Goal: Task Accomplishment & Management: Use online tool/utility

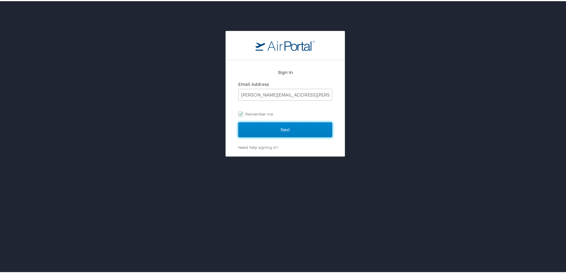
click at [282, 132] on input "Next" at bounding box center [285, 128] width 94 height 15
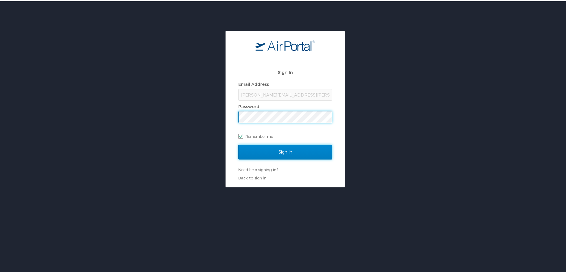
click at [274, 149] on input "Sign In" at bounding box center [285, 151] width 94 height 15
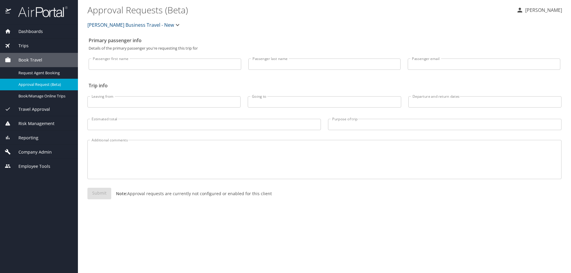
click at [51, 141] on div "Reporting" at bounding box center [39, 138] width 68 height 7
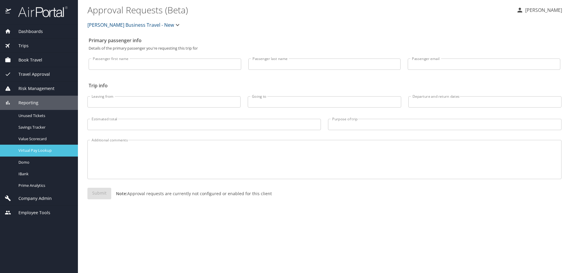
click at [44, 153] on span "Virtual Pay Lookup" at bounding box center [44, 151] width 52 height 6
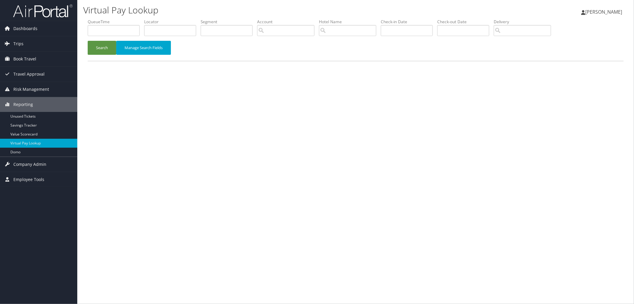
drag, startPoint x: 10, startPoint y: 34, endPoint x: 382, endPoint y: 186, distance: 401.3
click at [382, 186] on div "Virtual Pay Lookup [PERSON_NAME] [PERSON_NAME] My Settings Travel Agency Contac…" at bounding box center [355, 152] width 557 height 304
click at [172, 37] on li "Locator" at bounding box center [172, 30] width 56 height 22
click at [171, 31] on input "text" at bounding box center [170, 30] width 52 height 11
paste input "D7DS09"
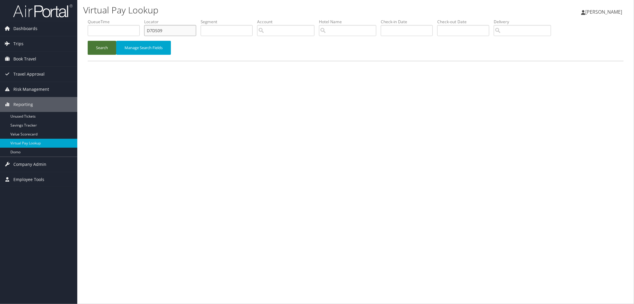
type input "D7DS09"
click at [105, 50] on button "Search" at bounding box center [102, 48] width 29 height 14
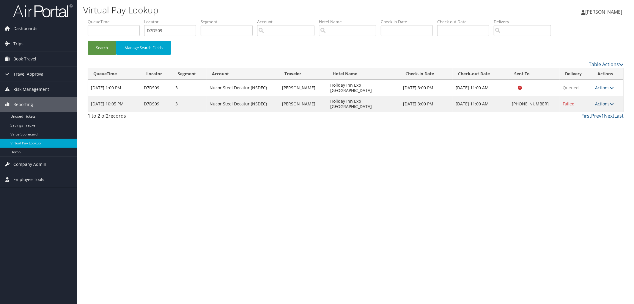
click at [607, 101] on link "Actions" at bounding box center [604, 104] width 19 height 6
click at [596, 135] on link "View Itinerary" at bounding box center [587, 135] width 51 height 10
click at [598, 101] on link "Actions" at bounding box center [604, 104] width 19 height 6
click at [586, 105] on link "Resend" at bounding box center [587, 104] width 51 height 10
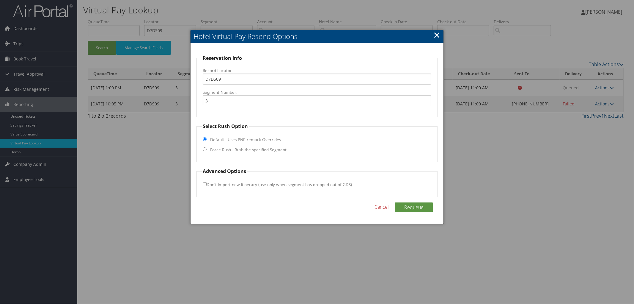
click at [205, 150] on input "Force Rush - Rush the specified Segment" at bounding box center [205, 149] width 4 height 4
radio input "true"
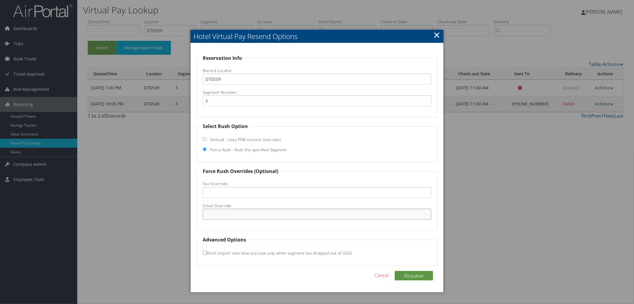
paste input "jgray@peachtreehotelgroup.com"
type input "jgray@peachtreehotelgroup.com"
click at [417, 275] on button "Requeue" at bounding box center [414, 276] width 38 height 10
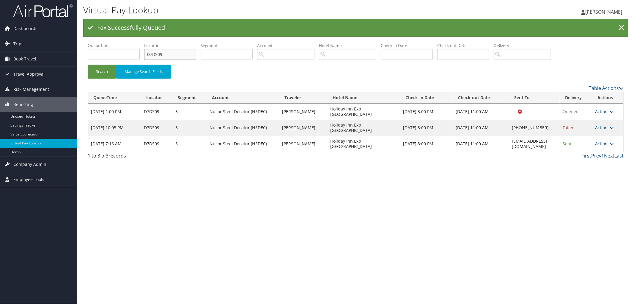
drag, startPoint x: 161, startPoint y: 59, endPoint x: 100, endPoint y: 60, distance: 61.6
click at [104, 43] on ul "QueueTime Locator D7DS09 Segment Account Traveler Hotel Name Check-in Date Chec…" at bounding box center [356, 43] width 536 height 0
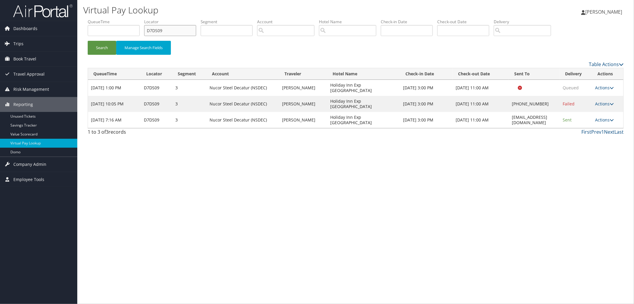
click at [169, 29] on input "D7DS09" at bounding box center [170, 30] width 52 height 11
type input "D"
paste input "D7DMZV"
type input "D7DMZV"
click at [88, 41] on button "Search" at bounding box center [102, 48] width 29 height 14
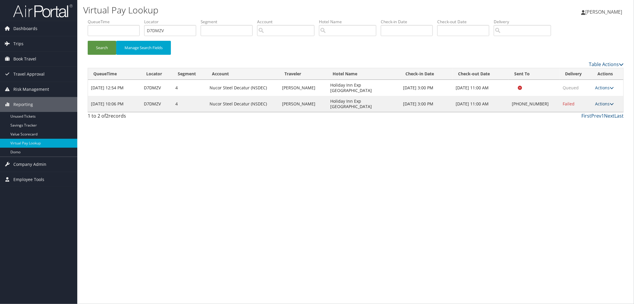
click at [604, 101] on link "Actions" at bounding box center [604, 104] width 19 height 6
click at [591, 136] on link "View Itinerary" at bounding box center [587, 135] width 51 height 10
click at [602, 101] on link "Actions" at bounding box center [604, 104] width 19 height 6
click at [598, 103] on link "Resend" at bounding box center [587, 104] width 51 height 10
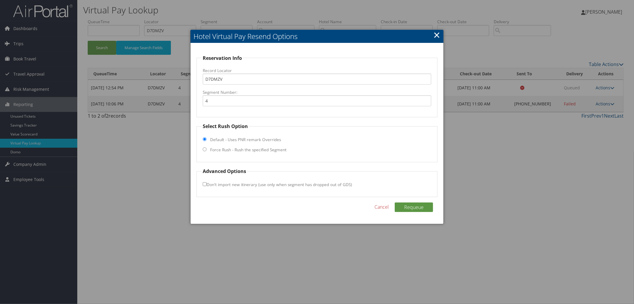
click at [223, 147] on label "Force Rush - Rush the specified Segment" at bounding box center [248, 150] width 76 height 6
click at [207, 147] on input "Force Rush - Rush the specified Segment" at bounding box center [205, 149] width 4 height 4
radio input "true"
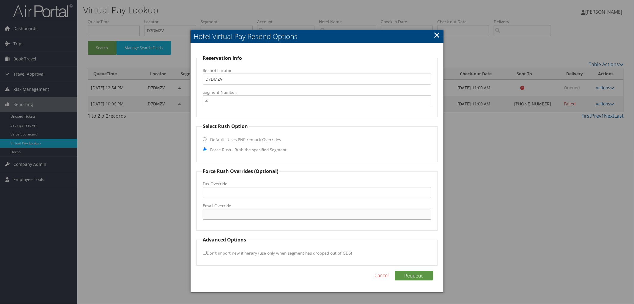
paste input "jgray@peachtreehotelgroup.com"
type input "jgray@peachtreehotelgroup.com"
click at [415, 269] on div "Reservation Info Record Locator D7DMZV Segment Number: 4 Select Rush Option Def…" at bounding box center [317, 167] width 253 height 249
click at [416, 272] on button "Requeue" at bounding box center [414, 276] width 38 height 10
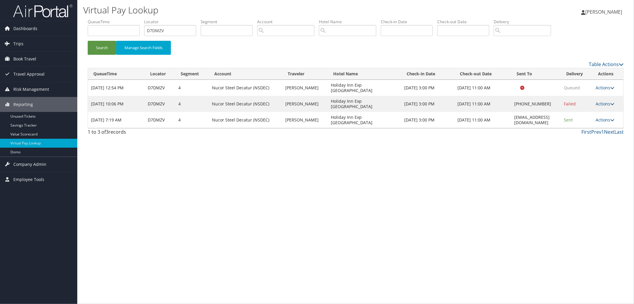
click at [43, 5] on img at bounding box center [42, 11] width 59 height 14
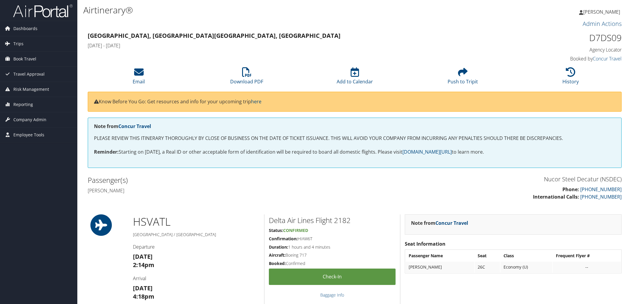
scroll to position [363, 0]
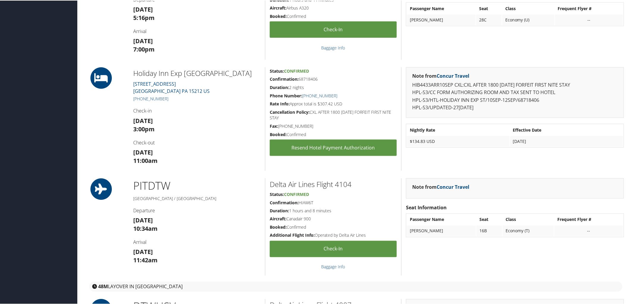
click at [93, 82] on icon at bounding box center [101, 77] width 27 height 21
click at [152, 82] on link "228 FEDERAL ST. PITTSBURGH PA 15212 US" at bounding box center [171, 87] width 76 height 14
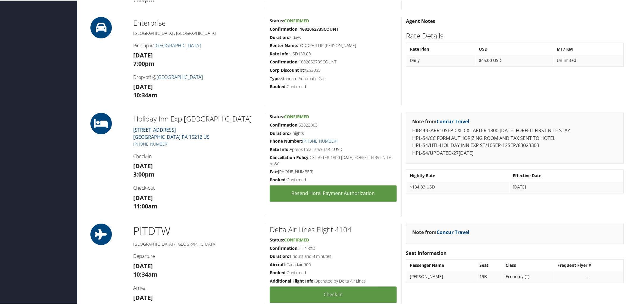
scroll to position [429, 0]
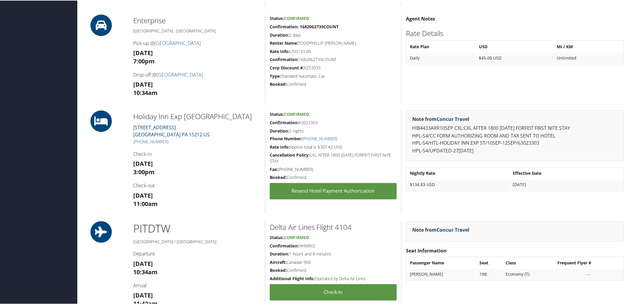
click at [152, 126] on link "228 FEDERAL ST. PITTSBURGH PA 15212 US" at bounding box center [171, 130] width 76 height 14
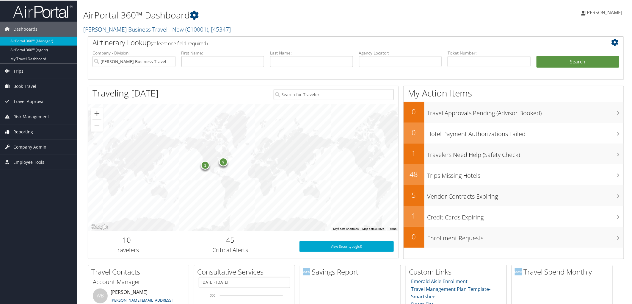
click at [39, 130] on link "Reporting" at bounding box center [38, 131] width 77 height 15
click at [55, 171] on link "Virtual Pay Lookup" at bounding box center [38, 169] width 77 height 9
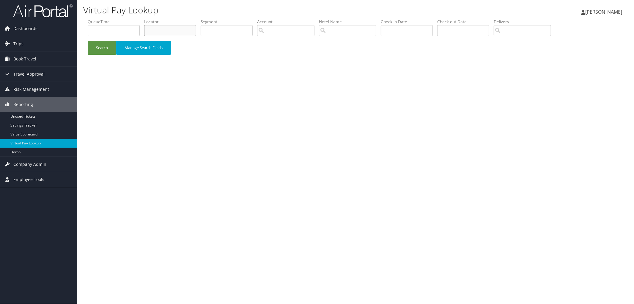
click at [157, 30] on input "text" at bounding box center [170, 30] width 52 height 11
click at [219, 84] on div "Virtual Pay Lookup [PERSON_NAME] [PERSON_NAME] My Settings Travel Agency Contac…" at bounding box center [355, 152] width 557 height 304
click at [196, 31] on input "text" at bounding box center [170, 30] width 52 height 11
click at [169, 29] on input "text" at bounding box center [170, 30] width 52 height 11
paste input "D7DMZV"
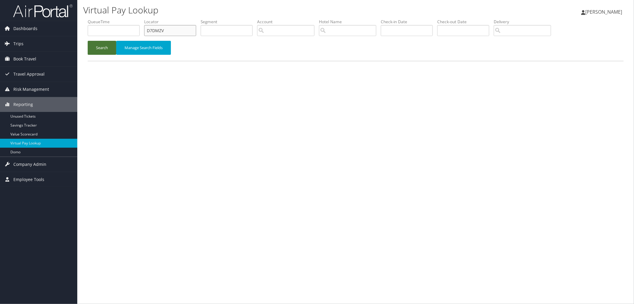
type input "D7DMZV"
click at [106, 48] on button "Search" at bounding box center [102, 48] width 29 height 14
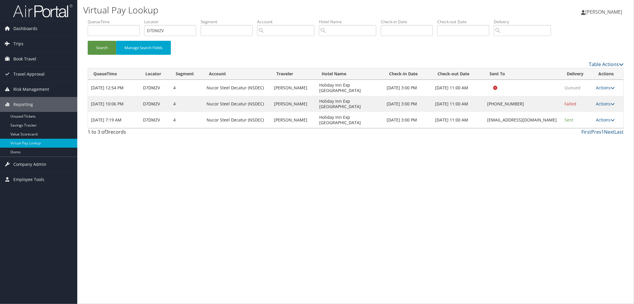
click at [340, 243] on div "Virtual Pay Lookup Megan Foster Megan Foster My Settings Travel Agency Contacts…" at bounding box center [355, 152] width 557 height 304
click at [103, 51] on button "Search" at bounding box center [102, 48] width 29 height 14
click at [262, 230] on div "Virtual Pay Lookup Megan Foster Megan Foster My Settings Travel Agency Contacts…" at bounding box center [355, 152] width 557 height 304
drag, startPoint x: 160, startPoint y: 188, endPoint x: 384, endPoint y: 225, distance: 227.3
click at [384, 225] on div "Virtual Pay Lookup Megan Foster Megan Foster My Settings Travel Agency Contacts…" at bounding box center [355, 152] width 557 height 304
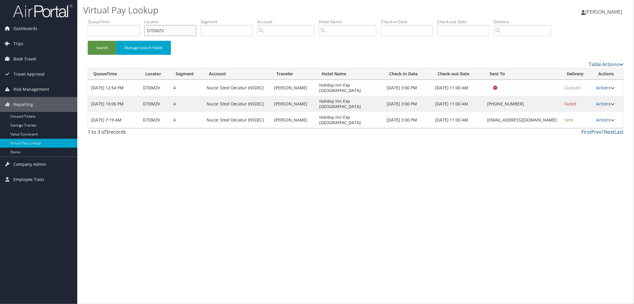
drag, startPoint x: 175, startPoint y: 31, endPoint x: 125, endPoint y: 29, distance: 50.0
click at [125, 19] on ul "QueueTime Locator D7DMZV Segment Account Traveler Hotel Name Check-in Date Chec…" at bounding box center [356, 19] width 536 height 0
paste input "D7DVXK"
type input "D7DVXK"
click at [88, 41] on button "Search" at bounding box center [102, 48] width 29 height 14
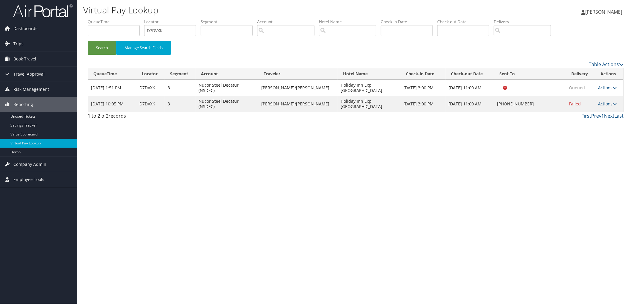
click at [601, 96] on td "Actions Resend Logs Delivery Information View Itinerary" at bounding box center [610, 104] width 28 height 16
click at [601, 101] on link "Actions" at bounding box center [608, 104] width 19 height 6
click at [590, 134] on link "View Itinerary" at bounding box center [588, 135] width 51 height 10
click at [602, 101] on link "Actions" at bounding box center [608, 104] width 19 height 6
click at [589, 103] on link "Resend" at bounding box center [588, 104] width 51 height 10
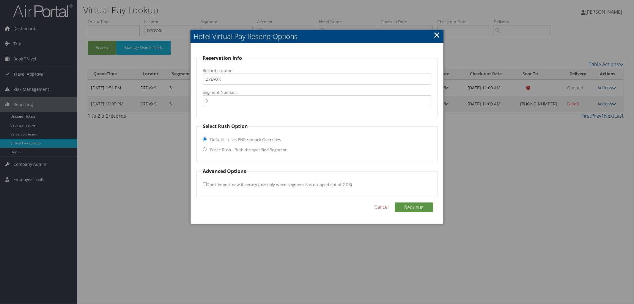
click at [206, 150] on input "Force Rush - Rush the specified Segment" at bounding box center [205, 149] width 4 height 4
radio input "true"
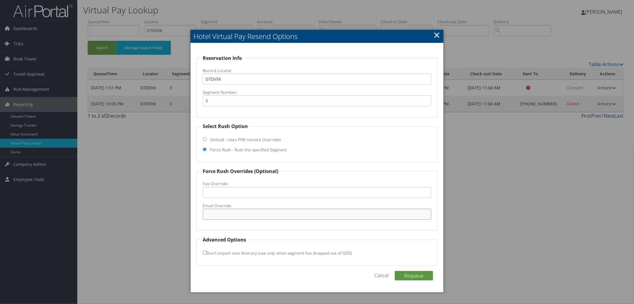
paste input "jgray@peachtreehotelgroup.com"
type input "jgray@peachtreehotelgroup.com"
click at [409, 277] on button "Requeue" at bounding box center [414, 276] width 38 height 10
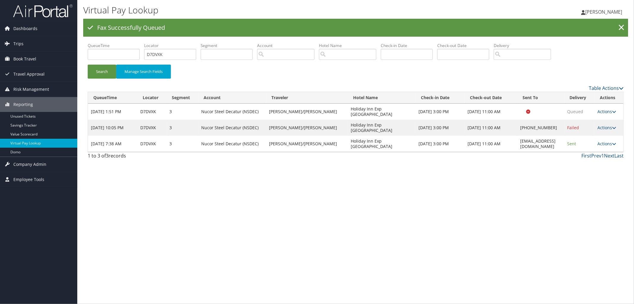
drag, startPoint x: 485, startPoint y: 131, endPoint x: 552, endPoint y: 131, distance: 67.8
click at [552, 136] on tr "Sep 9, 2025 7:38 AM D7DVXK 3 Nucor Steel Decatur (NSDEC) MCCRARY/DANIEL Holiday…" at bounding box center [356, 144] width 536 height 16
click at [552, 136] on td "jgray@peachtreehotelgroup.com" at bounding box center [540, 144] width 47 height 16
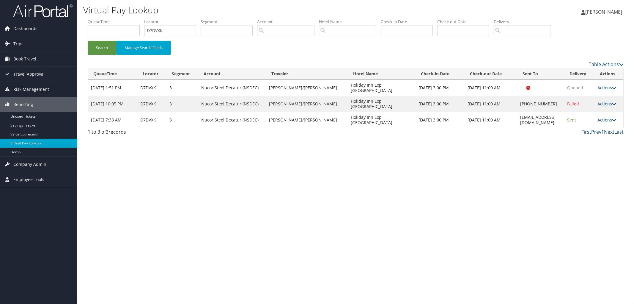
drag, startPoint x: 553, startPoint y: 130, endPoint x: 488, endPoint y: 108, distance: 69.2
click at [517, 112] on td "jgray@peachtreehotelgroup.com" at bounding box center [540, 120] width 47 height 16
drag, startPoint x: 316, startPoint y: 106, endPoint x: 379, endPoint y: 111, distance: 63.2
click at [379, 112] on td "Holiday Inn Exp [GEOGRAPHIC_DATA]" at bounding box center [382, 120] width 68 height 16
drag, startPoint x: 314, startPoint y: 97, endPoint x: 393, endPoint y: 96, distance: 79.4
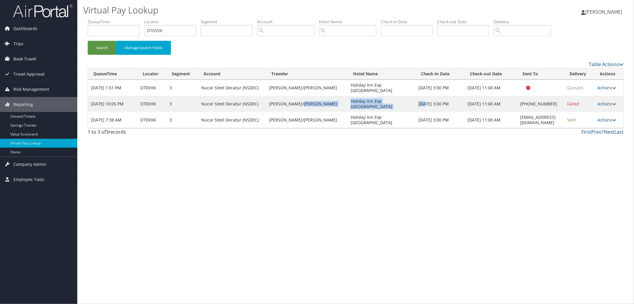
click at [393, 96] on tr "Sep 8, 2025 10:05 PM D7DVXK 3 Nucor Steel Decatur (NSDEC) MCCRARY/DANIEL Holida…" at bounding box center [356, 104] width 536 height 16
drag, startPoint x: 313, startPoint y: 85, endPoint x: 373, endPoint y: 84, distance: 60.4
click at [373, 84] on tr "Aug 27, 2025 1:51 PM D7DVXK 3 Nucor Steel Decatur (NSDEC) MCCRARY/DANIEL Holida…" at bounding box center [356, 88] width 536 height 16
drag, startPoint x: 375, startPoint y: 107, endPoint x: 303, endPoint y: 105, distance: 72.3
click at [303, 112] on tr "Sep 9, 2025 7:38 AM D7DVXK 3 Nucor Steel Decatur (NSDEC) MCCRARY/DANIEL Holiday…" at bounding box center [356, 120] width 536 height 16
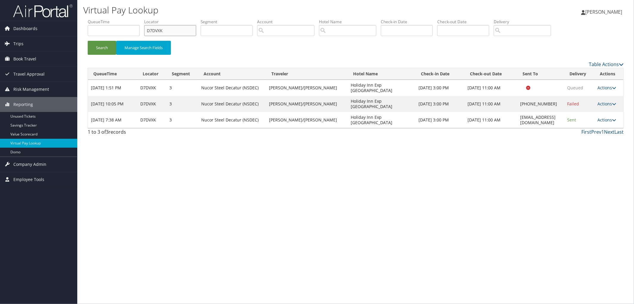
drag, startPoint x: 157, startPoint y: 33, endPoint x: 148, endPoint y: 33, distance: 9.2
click at [148, 33] on input "D7DVXK" at bounding box center [170, 30] width 52 height 11
paste input "D6ZQ6W"
type input "D6ZQ6W"
click at [88, 41] on button "Search" at bounding box center [102, 48] width 29 height 14
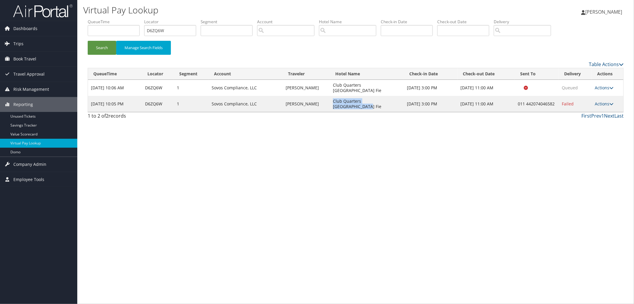
drag, startPoint x: 401, startPoint y: 95, endPoint x: 332, endPoint y: 96, distance: 69.3
click at [332, 96] on td "Club Quarters Lincolns Inn Fie" at bounding box center [367, 104] width 74 height 16
copy td "Club Quarters Lincolns Inn Fie"
click at [599, 101] on link "Actions" at bounding box center [604, 104] width 19 height 6
click at [592, 106] on link "Resend" at bounding box center [587, 104] width 51 height 10
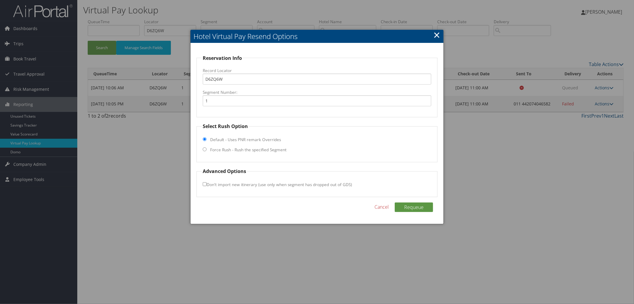
click at [204, 147] on input "Force Rush - Rush the specified Segment" at bounding box center [205, 149] width 4 height 4
radio input "true"
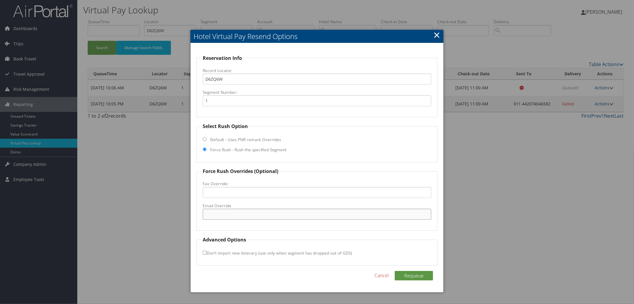
paste input "memberservices@clubquarters.com"
type input "memberservices@clubquarters.com"
click at [419, 277] on button "Requeue" at bounding box center [414, 276] width 38 height 10
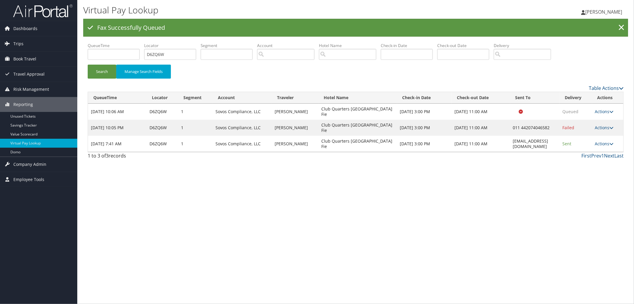
click at [217, 277] on div "Virtual Pay Lookup Megan Foster Megan Foster My Settings Travel Agency Contacts…" at bounding box center [355, 152] width 557 height 304
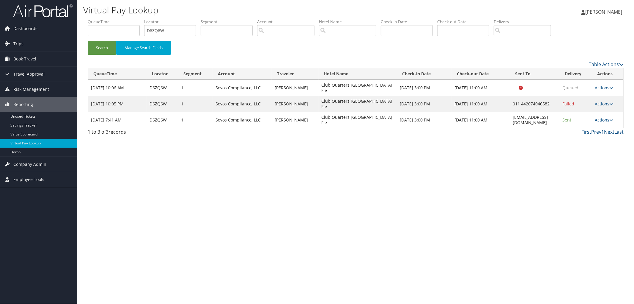
click at [270, 275] on div "Virtual Pay Lookup Megan Foster Megan Foster My Settings Travel Agency Contacts…" at bounding box center [355, 152] width 557 height 304
click at [82, 32] on div "Virtual Pay Lookup Megan Foster Megan Foster My Settings Travel Agency Contacts…" at bounding box center [355, 152] width 557 height 304
drag, startPoint x: 162, startPoint y: 8, endPoint x: 92, endPoint y: 13, distance: 70.9
click at [92, 13] on h1 "Virtual Pay Lookup" at bounding box center [264, 10] width 363 height 12
click at [248, 199] on div "Virtual Pay Lookup Megan Foster Megan Foster My Settings Travel Agency Contacts…" at bounding box center [355, 152] width 557 height 304
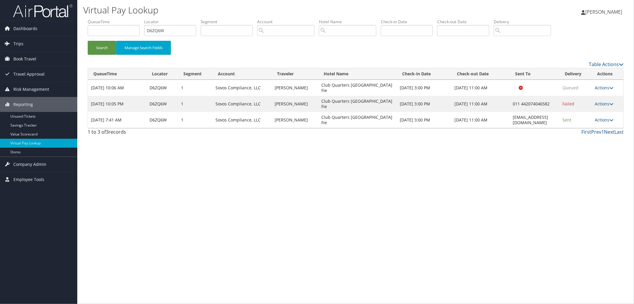
drag, startPoint x: 183, startPoint y: 155, endPoint x: 614, endPoint y: 241, distance: 439.4
click at [616, 240] on div "Virtual Pay Lookup Megan Foster Megan Foster My Settings Travel Agency Contacts…" at bounding box center [355, 152] width 557 height 304
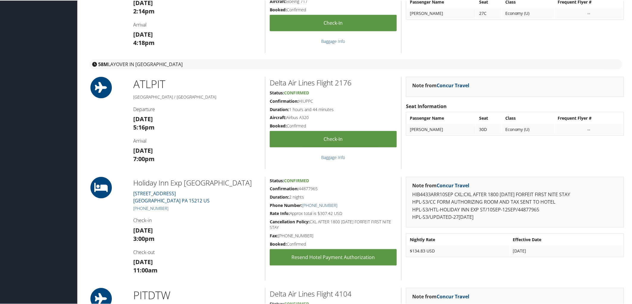
scroll to position [330, 0]
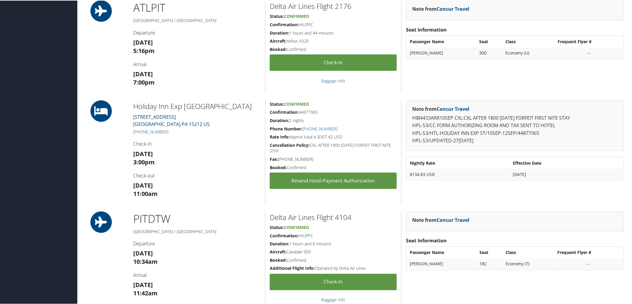
click at [146, 116] on link "[STREET_ADDRESS] [GEOGRAPHIC_DATA] PA 15212 US" at bounding box center [171, 120] width 76 height 14
